Goal: Information Seeking & Learning: Learn about a topic

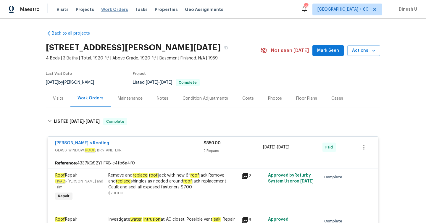
click at [103, 8] on span "Work Orders" at bounding box center [114, 10] width 27 height 6
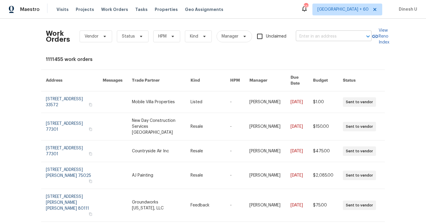
click at [307, 35] on input "text" at bounding box center [325, 36] width 59 height 9
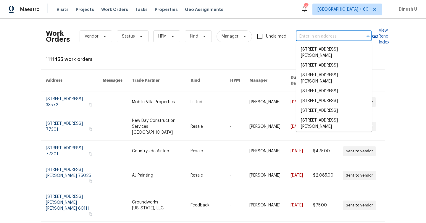
paste input "[STREET_ADDRESS]"
type input "[STREET_ADDRESS]"
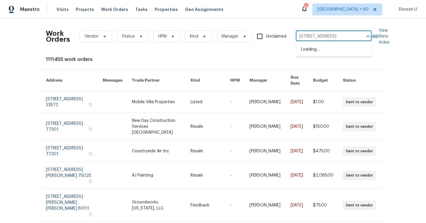
scroll to position [0, 11]
click at [309, 49] on li "[STREET_ADDRESS]" at bounding box center [334, 50] width 76 height 10
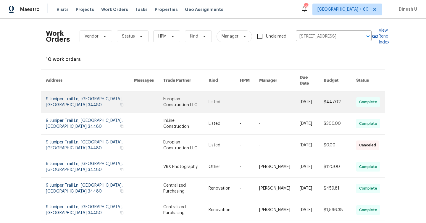
click at [80, 93] on link at bounding box center [90, 101] width 88 height 21
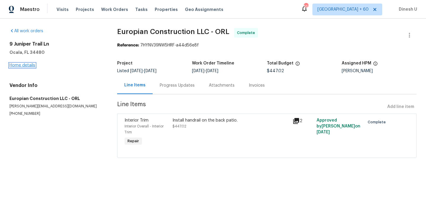
click at [23, 65] on link "Home details" at bounding box center [22, 65] width 26 height 4
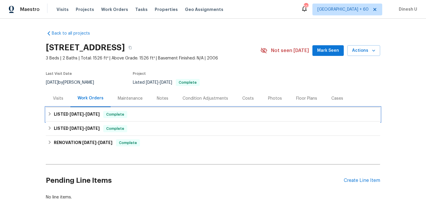
click at [78, 113] on span "[DATE]" at bounding box center [77, 114] width 14 height 4
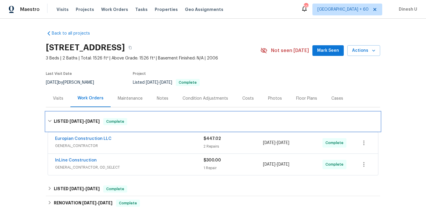
scroll to position [78, 0]
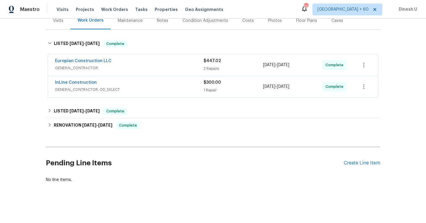
click at [213, 65] on div "$447.02 2 Repairs" at bounding box center [233, 65] width 59 height 14
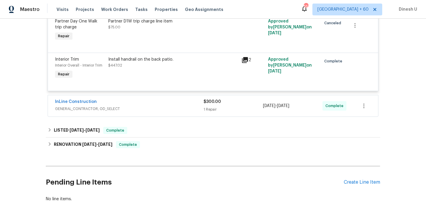
scroll to position [160, 0]
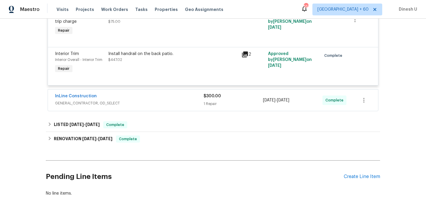
click at [216, 106] on div "1 Repair" at bounding box center [233, 104] width 59 height 6
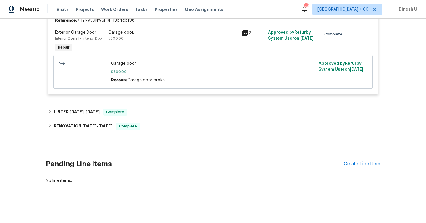
scroll to position [257, 0]
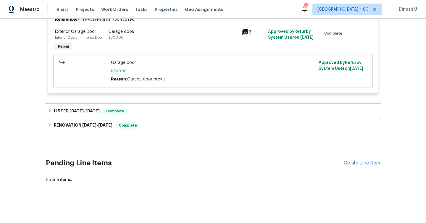
click at [79, 108] on h6 "LISTED [DATE] - [DATE]" at bounding box center [77, 111] width 46 height 7
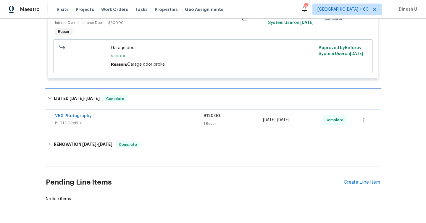
scroll to position [291, 0]
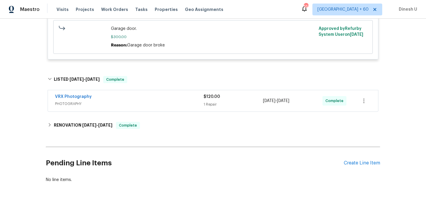
click at [215, 98] on span "$120.00" at bounding box center [212, 97] width 17 height 4
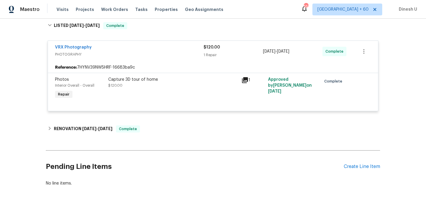
scroll to position [349, 0]
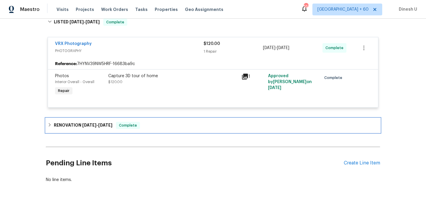
click at [96, 122] on h6 "RENOVATION [DATE] - [DATE]" at bounding box center [83, 125] width 59 height 7
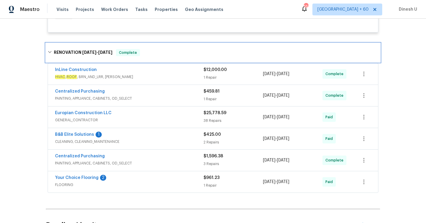
scroll to position [436, 0]
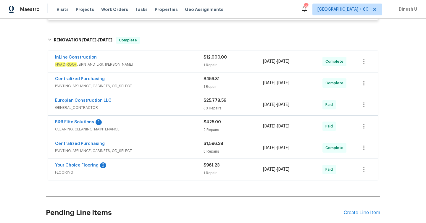
click at [210, 65] on div "1 Repair" at bounding box center [233, 65] width 59 height 6
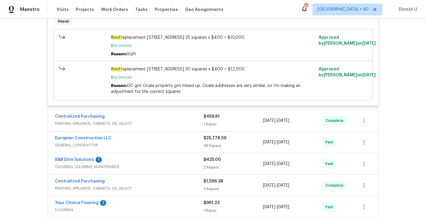
scroll to position [542, 0]
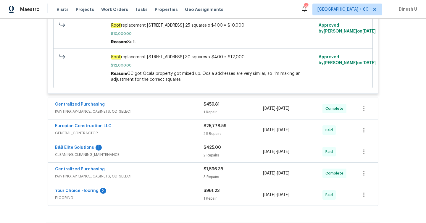
click at [212, 84] on div "Roof replacement [STREET_ADDRESS] 30 squares x $400 = $12,000 $12,000.00 Reason…" at bounding box center [213, 68] width 208 height 32
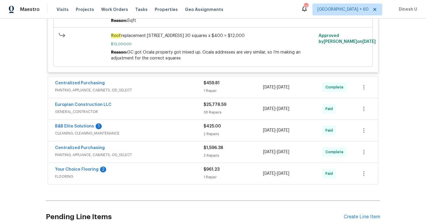
scroll to position [565, 0]
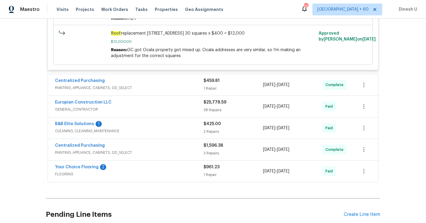
click at [203, 91] on span "PAINTING, APPLIANCE, CABINETS, OD_SELECT" at bounding box center [129, 88] width 149 height 6
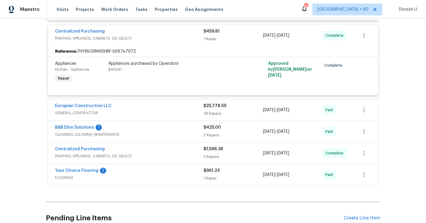
scroll to position [620, 0]
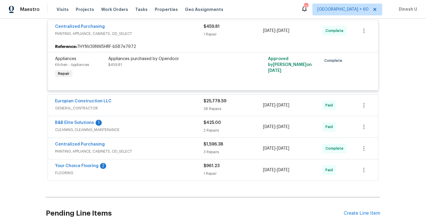
click at [212, 110] on div "38 Repairs" at bounding box center [233, 109] width 59 height 6
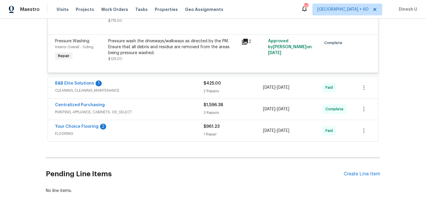
scroll to position [2735, 0]
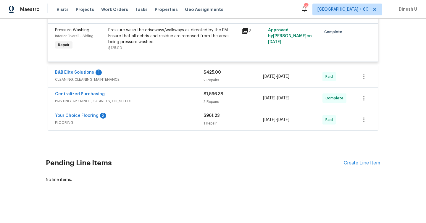
click at [206, 77] on div "$425.00 2 Repairs" at bounding box center [233, 77] width 59 height 14
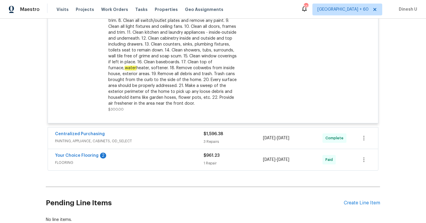
scroll to position [2895, 0]
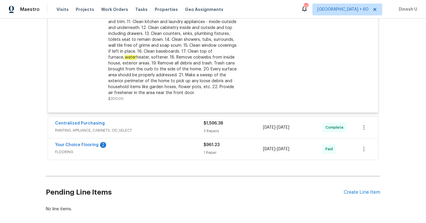
click at [207, 125] on span "$1,596.38" at bounding box center [214, 123] width 20 height 4
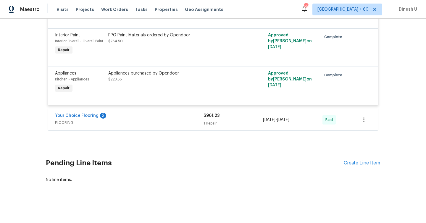
scroll to position [3070, 0]
click at [201, 118] on div "Your Choice Flooring 2" at bounding box center [129, 116] width 149 height 7
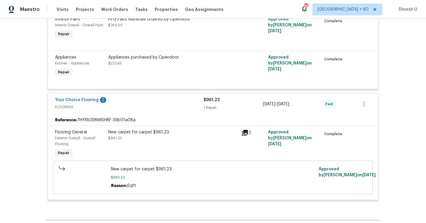
scroll to position [3160, 0]
